Goal: Information Seeking & Learning: Learn about a topic

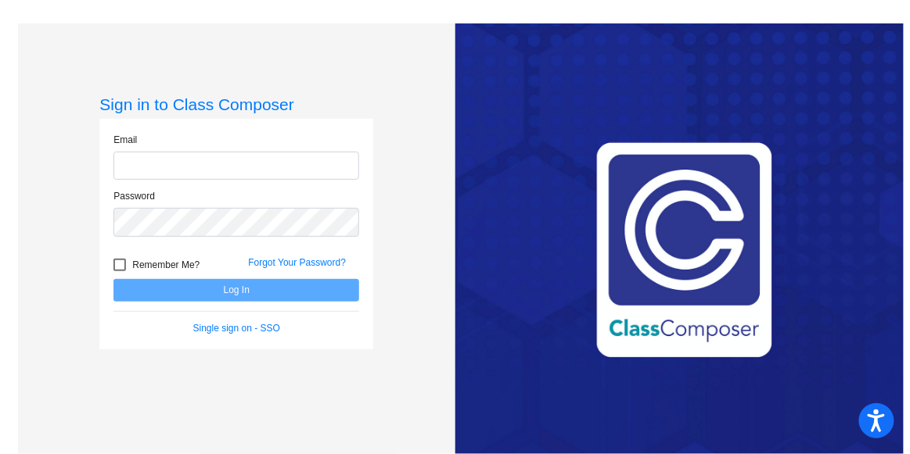
type input "[EMAIL_ADDRESS][DOMAIN_NAME]"
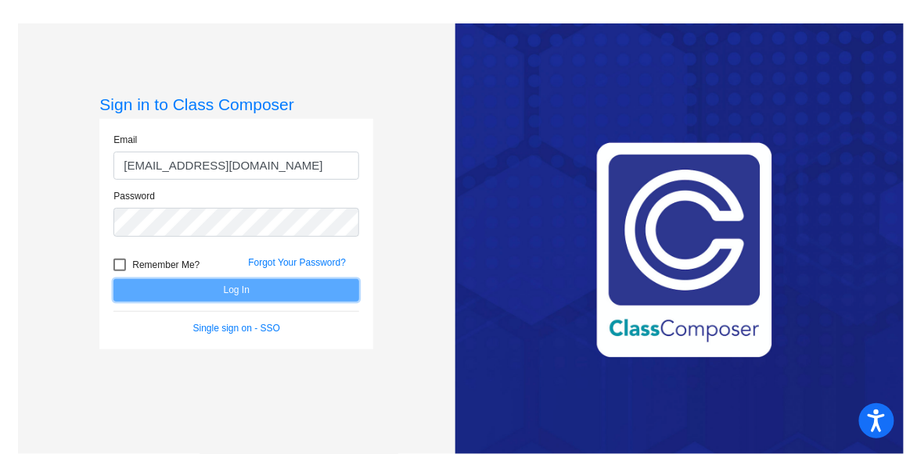
click at [247, 296] on button "Log In" at bounding box center [236, 290] width 246 height 23
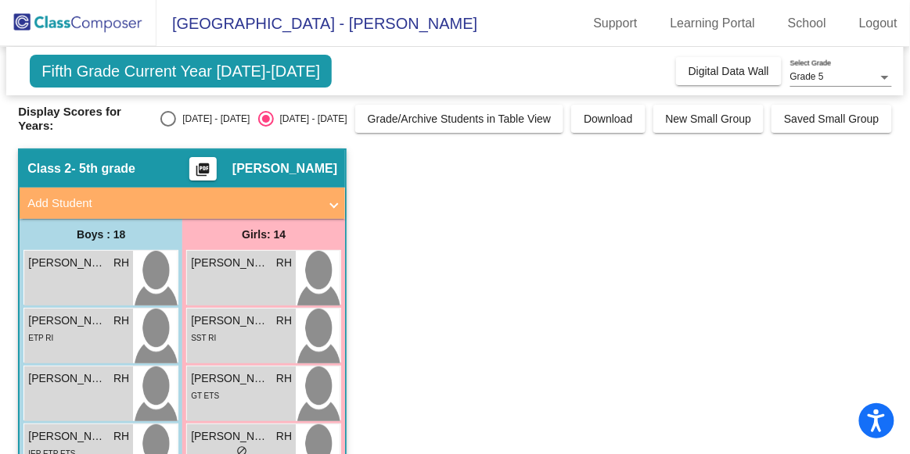
click at [176, 127] on div "Select an option" at bounding box center [168, 119] width 16 height 16
click at [168, 127] on input "[DATE] - [DATE]" at bounding box center [167, 127] width 1 height 1
radio input "true"
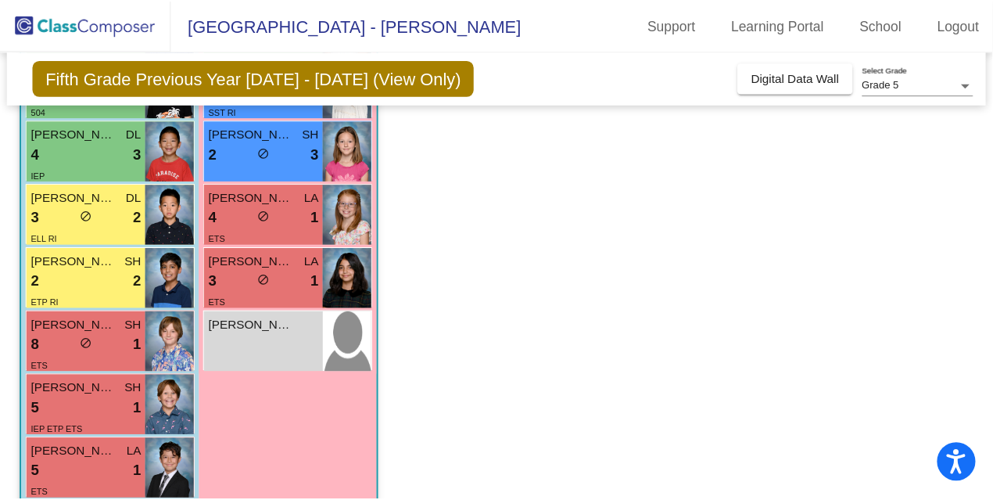
scroll to position [577, 0]
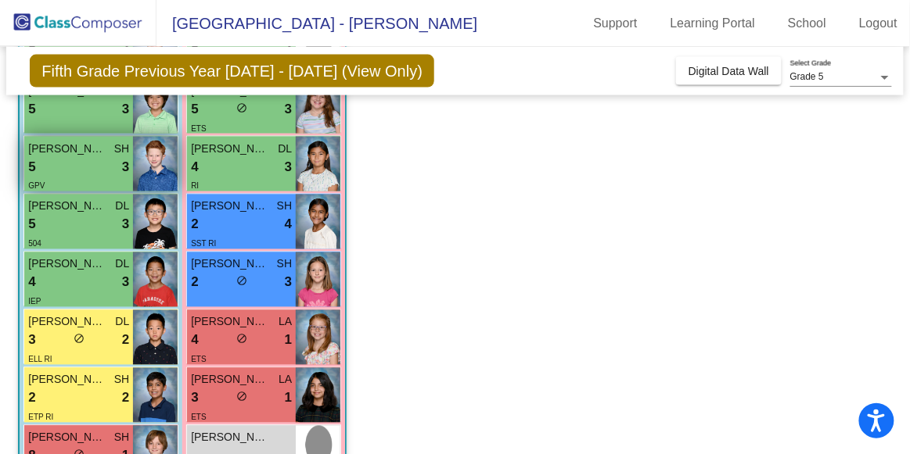
click at [77, 161] on div "5 lock do_not_disturb_alt 3" at bounding box center [78, 167] width 101 height 20
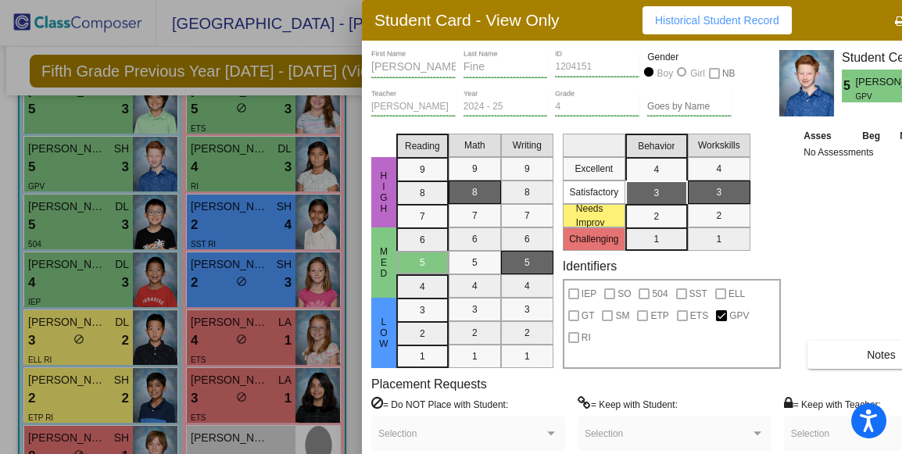
click at [864, 25] on div "Student Card - View Only Historical Student Record" at bounding box center [675, 20] width 626 height 41
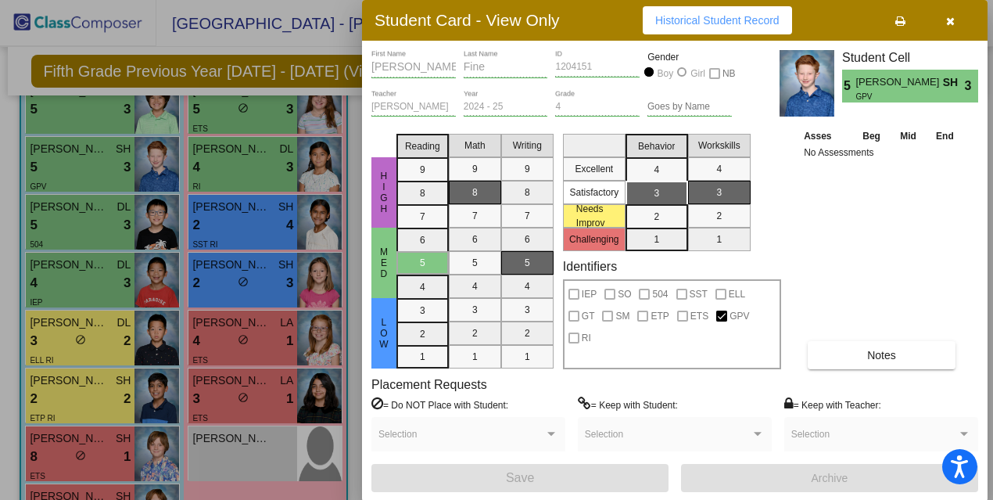
click at [909, 16] on icon "button" at bounding box center [950, 21] width 9 height 11
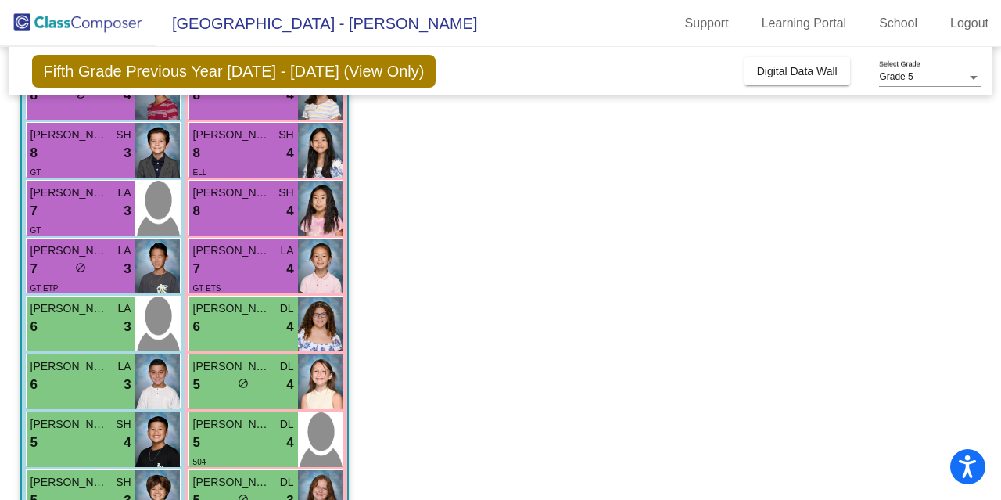
scroll to position [0, 0]
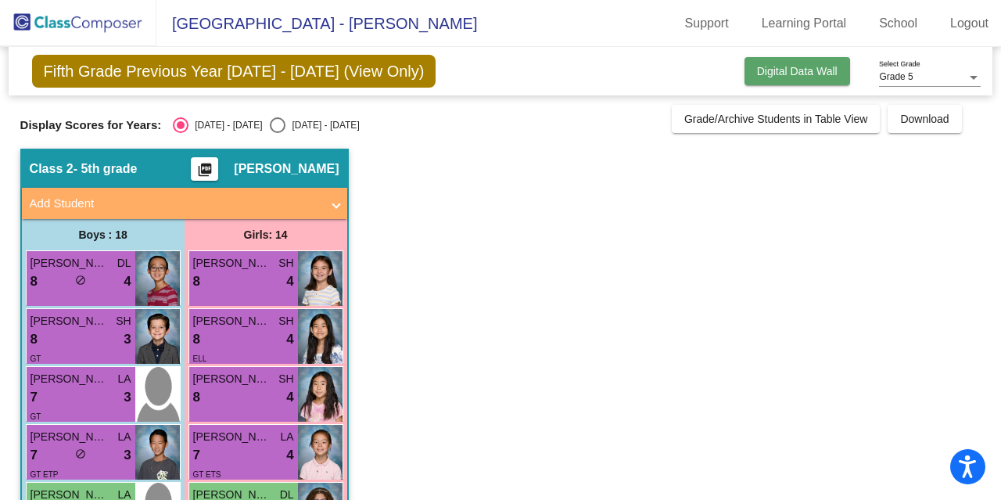
click at [803, 70] on span "Digital Data Wall" at bounding box center [797, 71] width 81 height 13
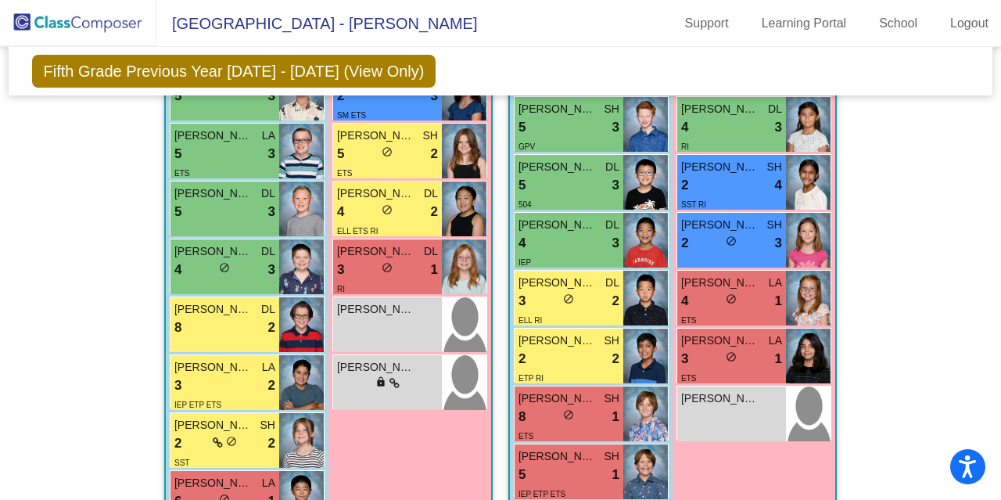
scroll to position [1251, 0]
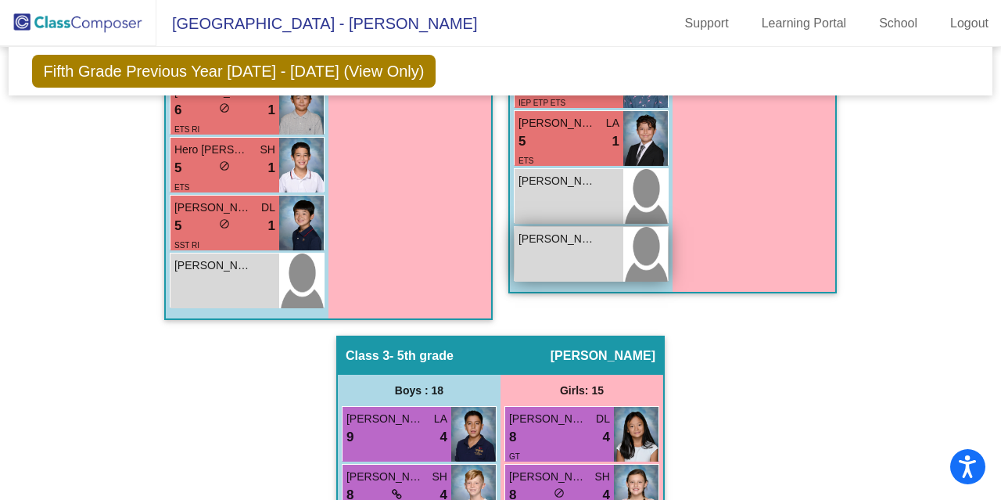
click at [576, 242] on span "[PERSON_NAME]" at bounding box center [557, 239] width 78 height 16
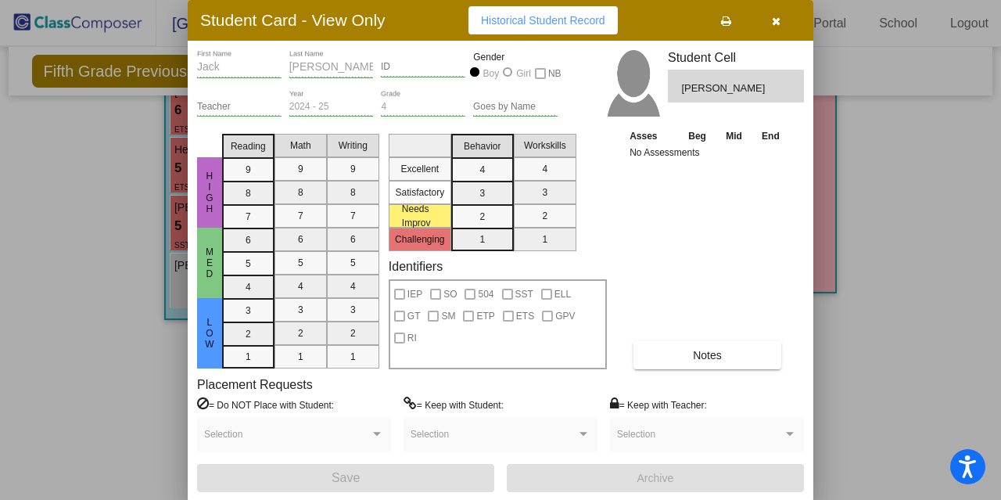
click at [780, 19] on icon "button" at bounding box center [776, 21] width 9 height 11
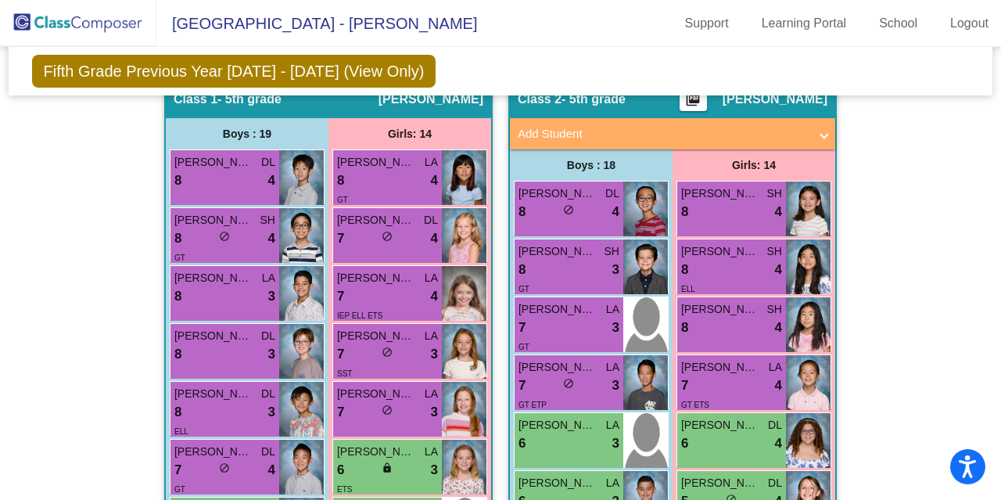
scroll to position [0, 0]
